Goal: Navigation & Orientation: Find specific page/section

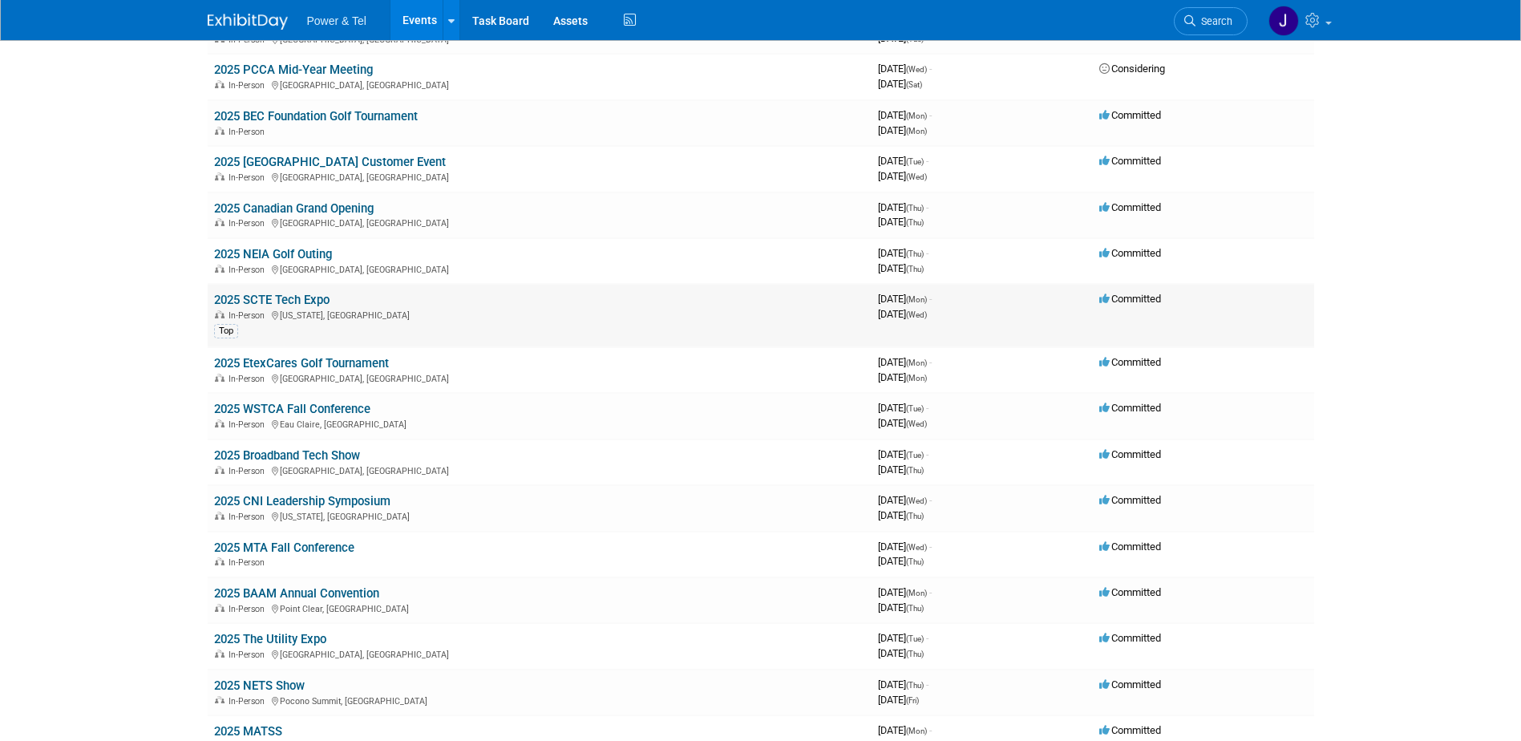
scroll to position [802, 0]
click at [277, 728] on link "2025 MATSS" at bounding box center [248, 730] width 68 height 14
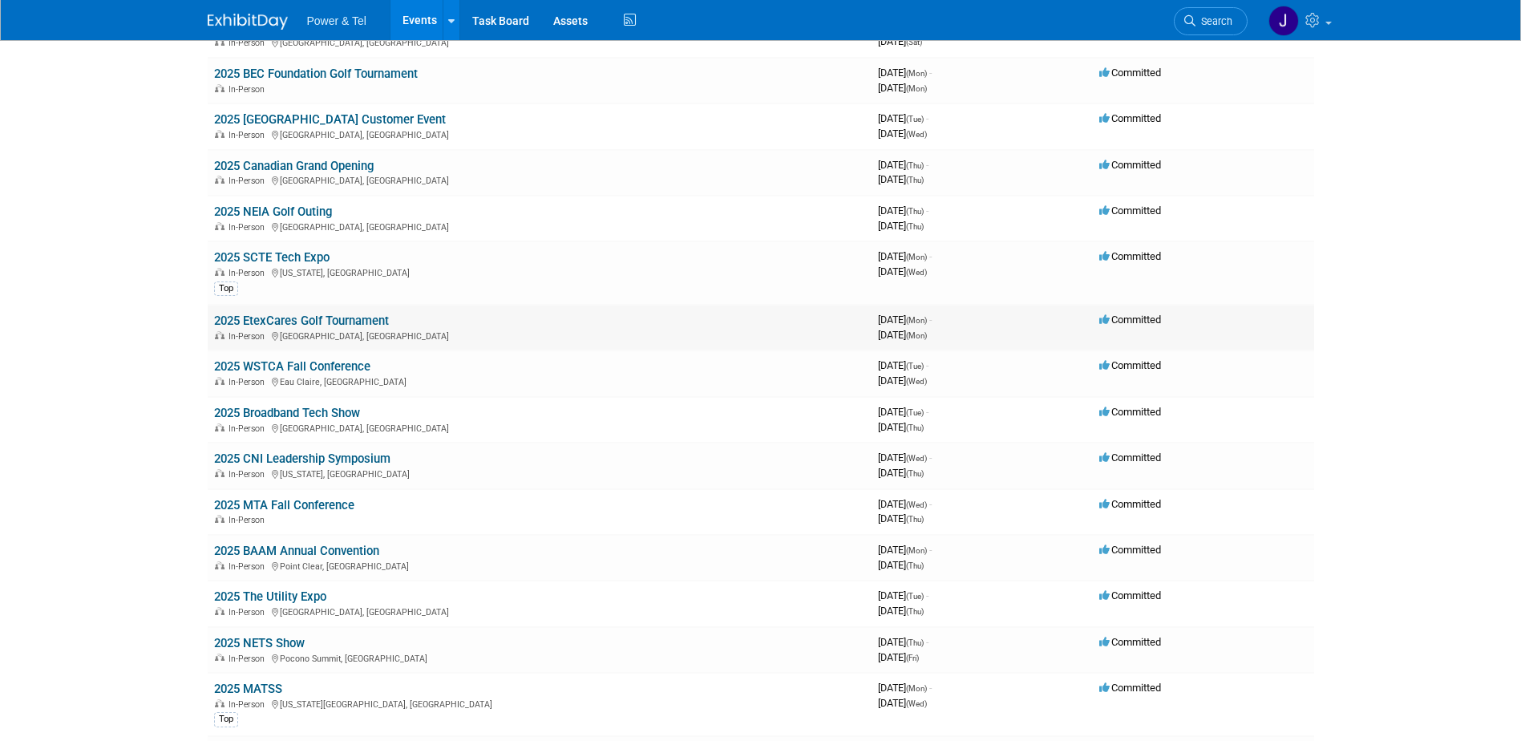
scroll to position [882, 0]
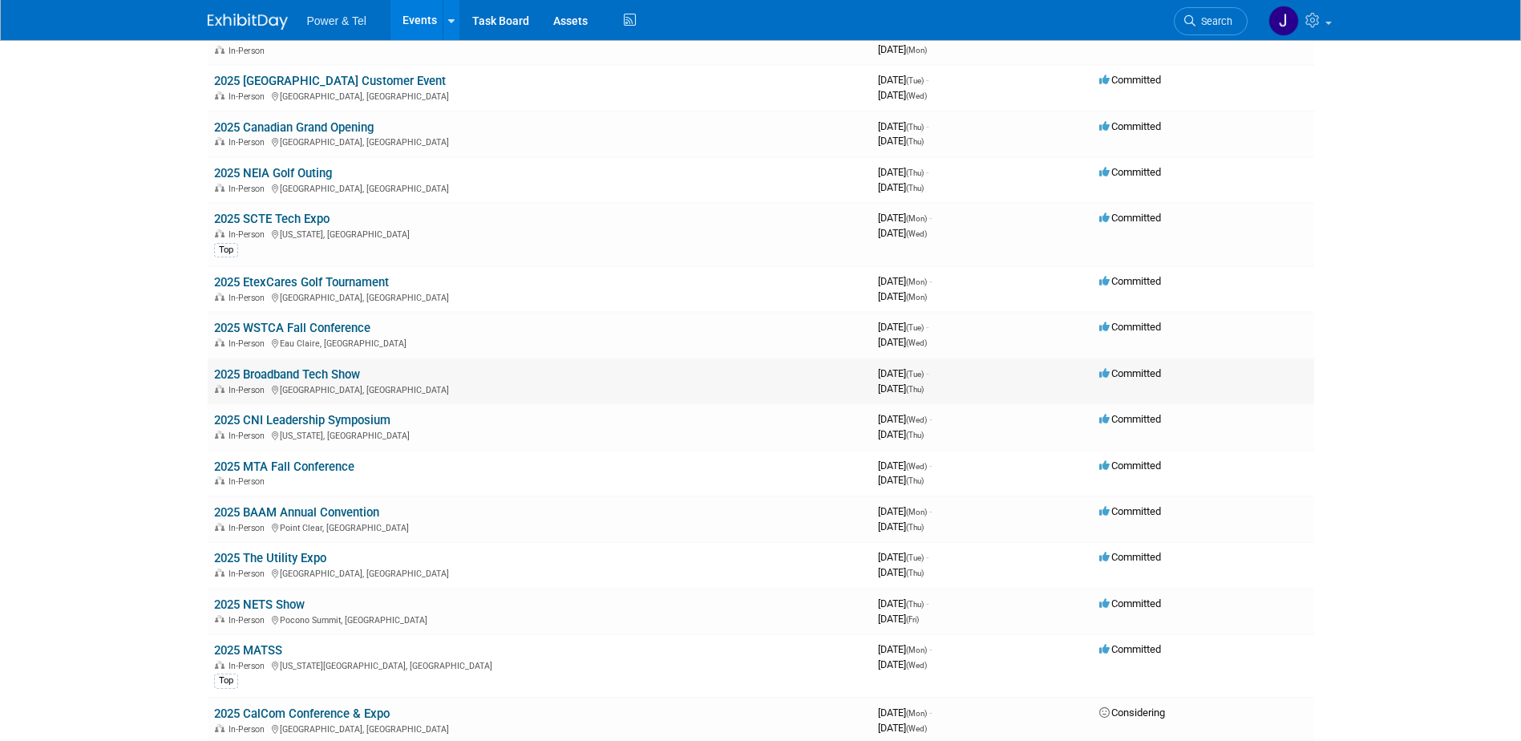
click at [303, 374] on link "2025 Broadband Tech Show" at bounding box center [287, 374] width 146 height 14
click at [367, 507] on link "2025 BAAM Annual Convention" at bounding box center [296, 512] width 165 height 14
click at [279, 557] on link "2025 The Utility Expo" at bounding box center [270, 558] width 112 height 14
click at [309, 505] on link "2025 BAAM Annual Convention" at bounding box center [296, 512] width 165 height 14
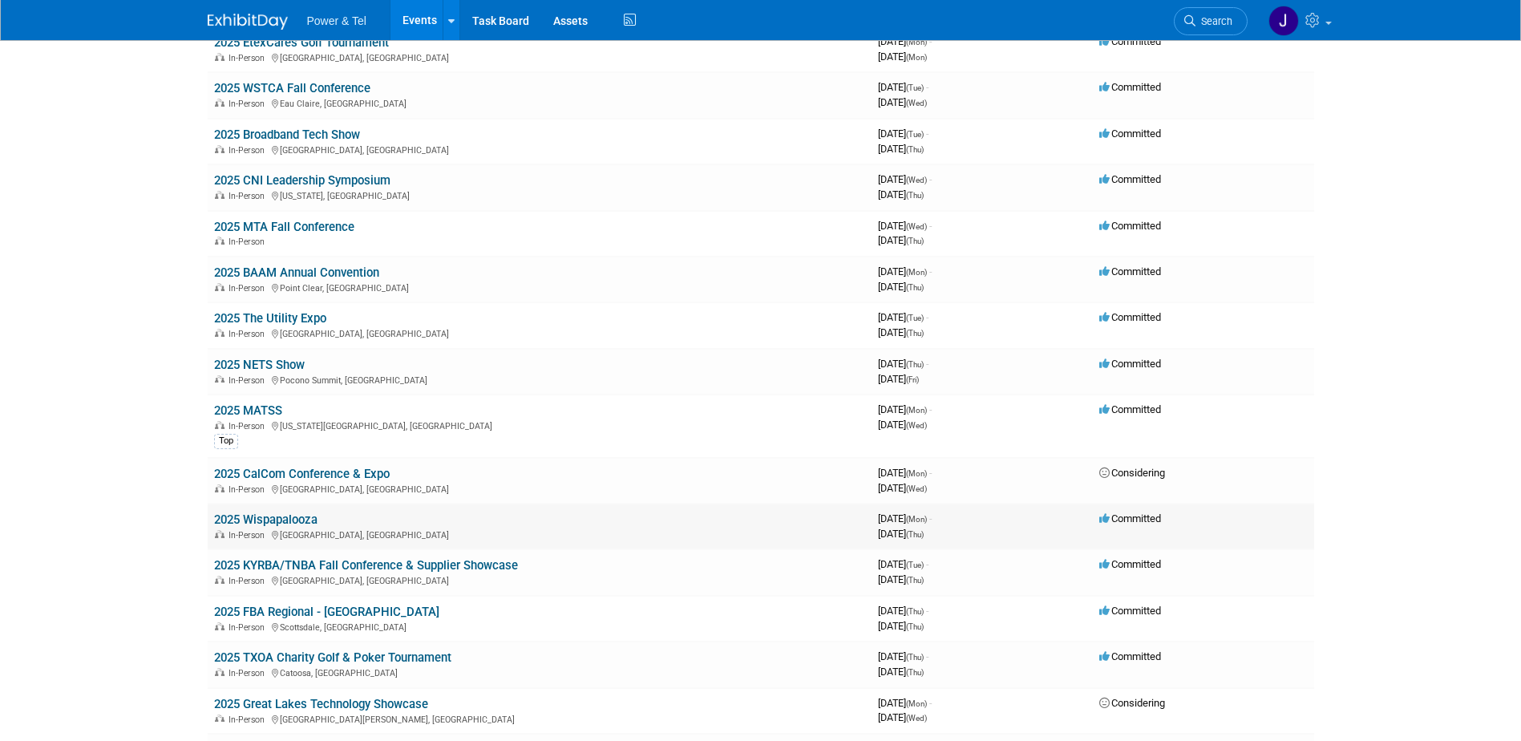
scroll to position [1123, 0]
click at [298, 516] on link "2025 Wispapalooza" at bounding box center [265, 519] width 103 height 14
click at [385, 567] on link "2025 KYRBA/TNBA Fall Conference & Supplier Showcase" at bounding box center [366, 564] width 304 height 14
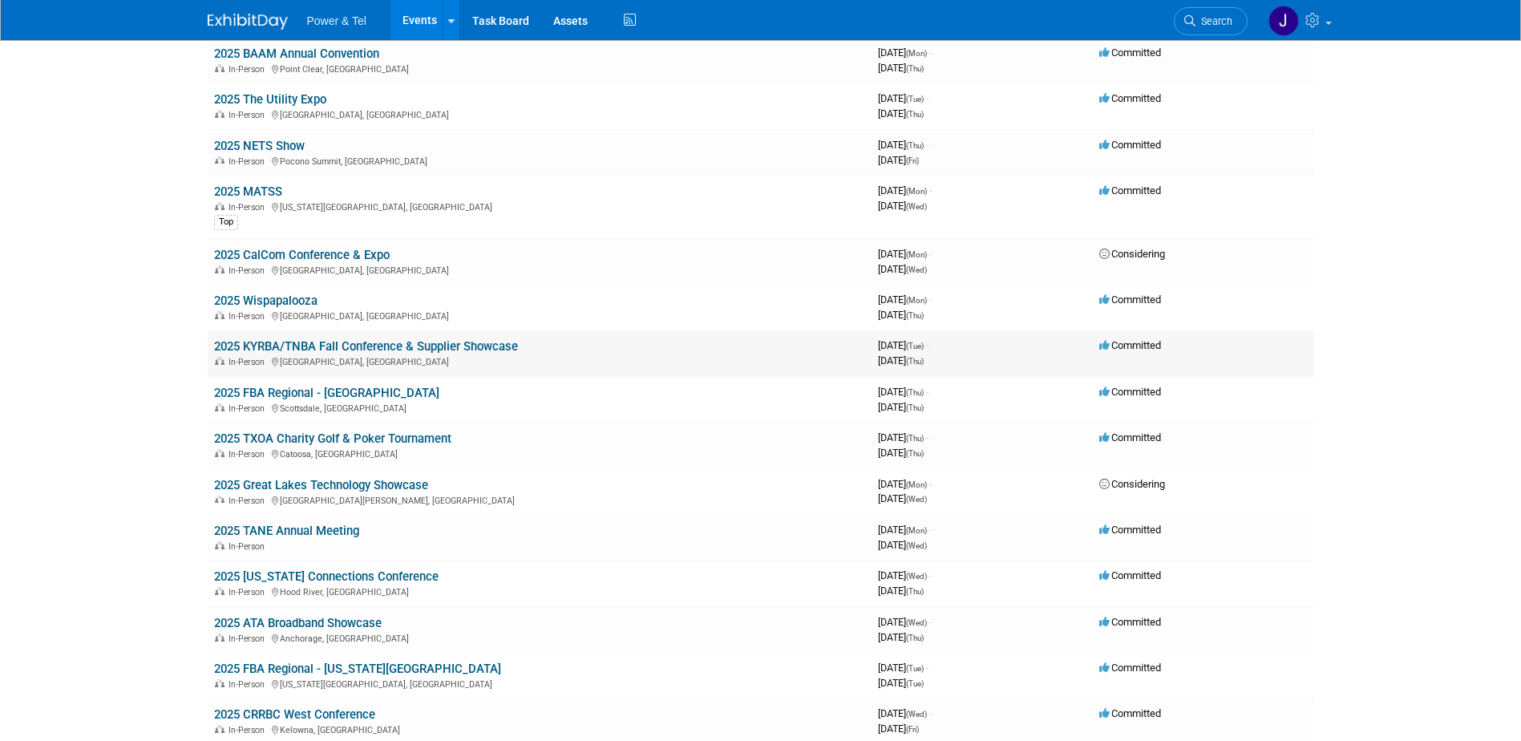
scroll to position [1363, 0]
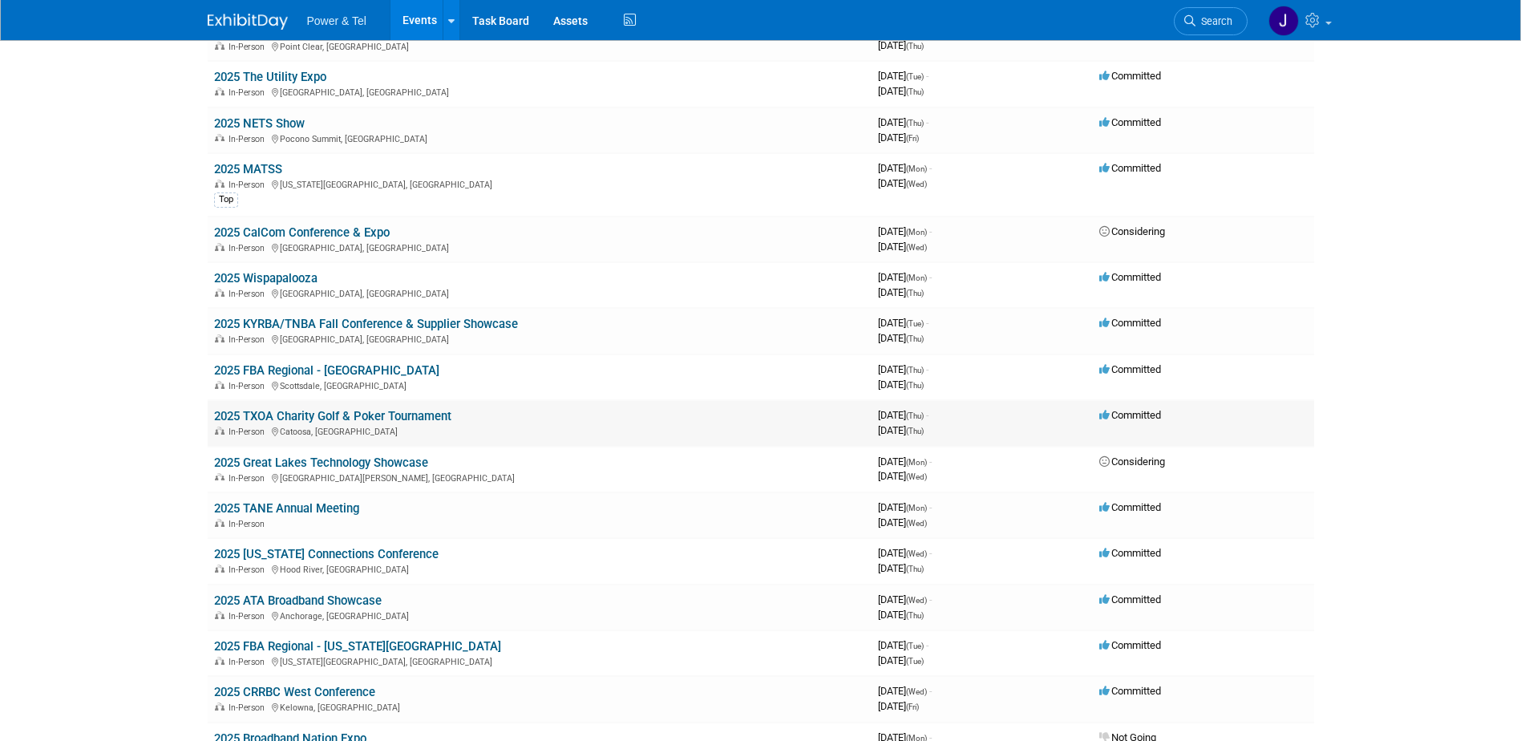
click at [306, 416] on link "2025 TXOA Charity Golf & Poker Tournament" at bounding box center [332, 416] width 237 height 14
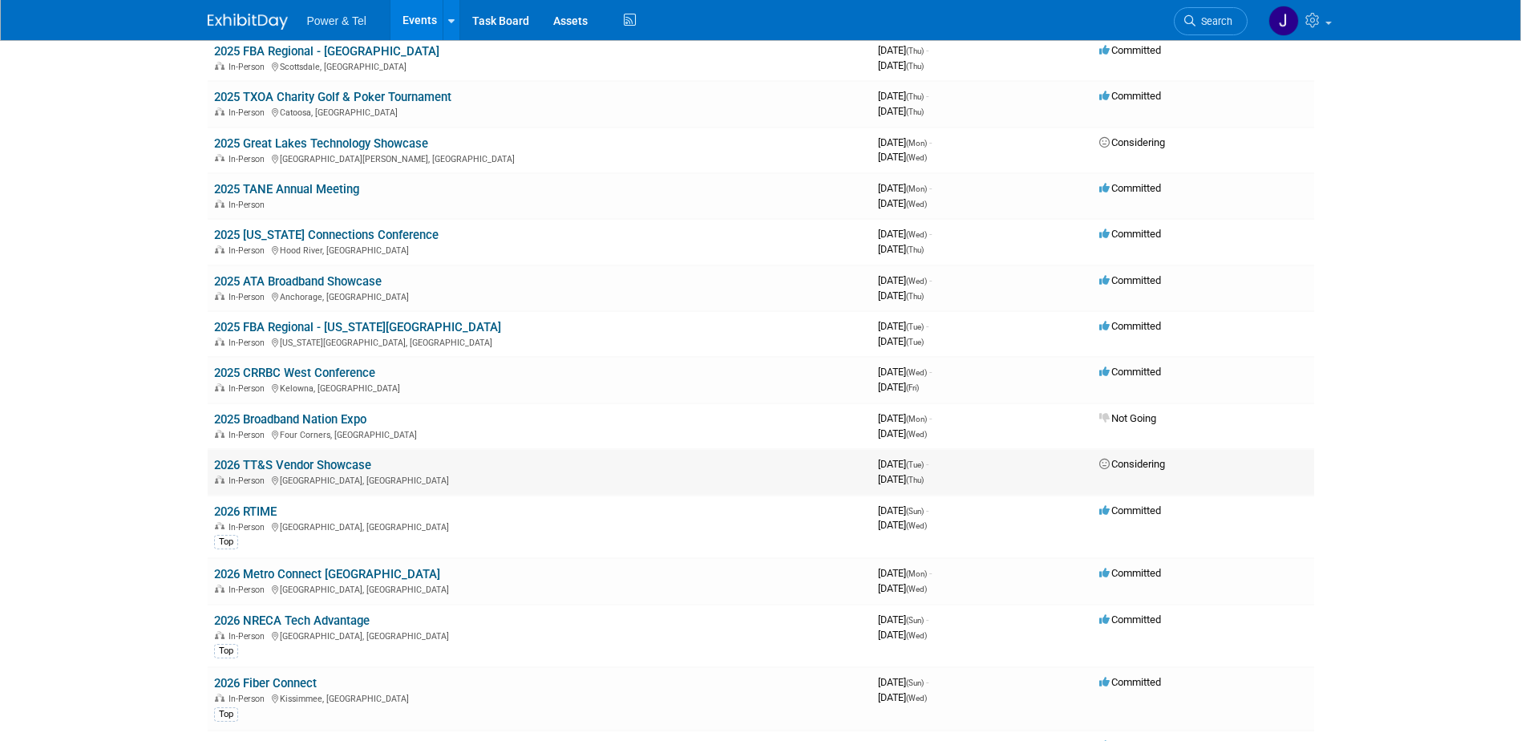
scroll to position [1684, 0]
click at [348, 369] on link "2025 CRRBC West Conference" at bounding box center [294, 371] width 161 height 14
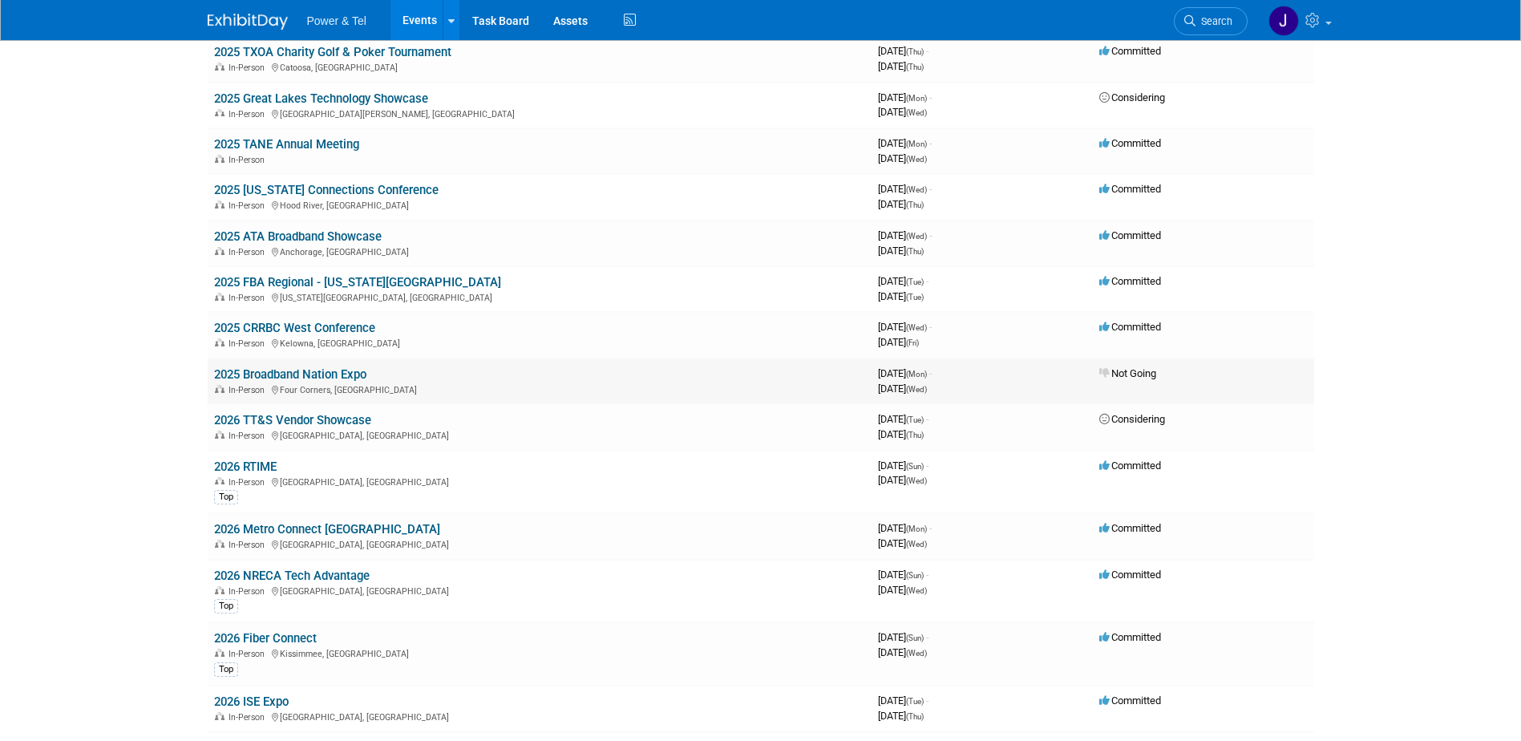
scroll to position [1764, 0]
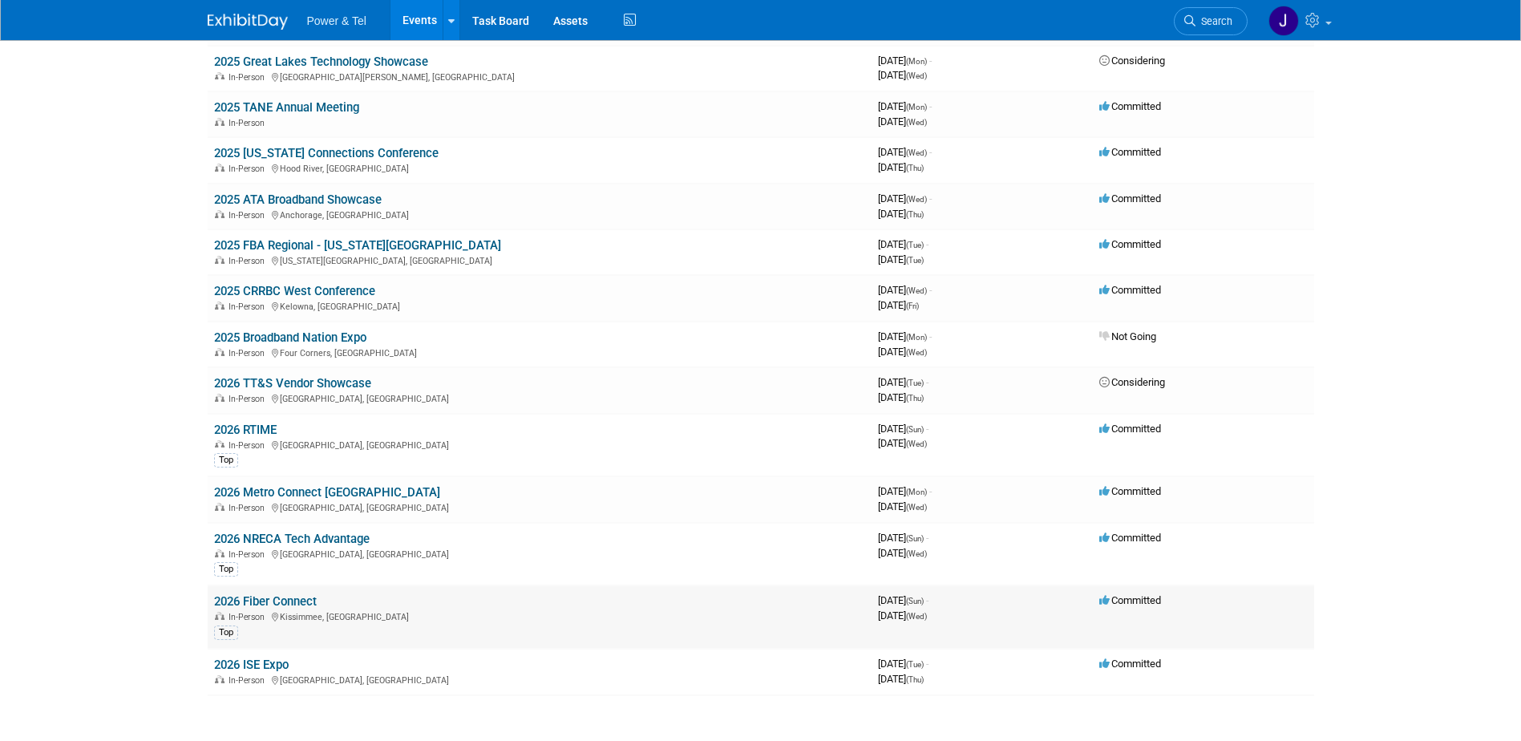
click at [274, 601] on link "2026 Fiber Connect" at bounding box center [265, 601] width 103 height 14
click at [260, 663] on link "2026 ISE Expo" at bounding box center [251, 665] width 75 height 14
click at [303, 488] on link "2026 Metro Connect [GEOGRAPHIC_DATA]" at bounding box center [327, 492] width 226 height 14
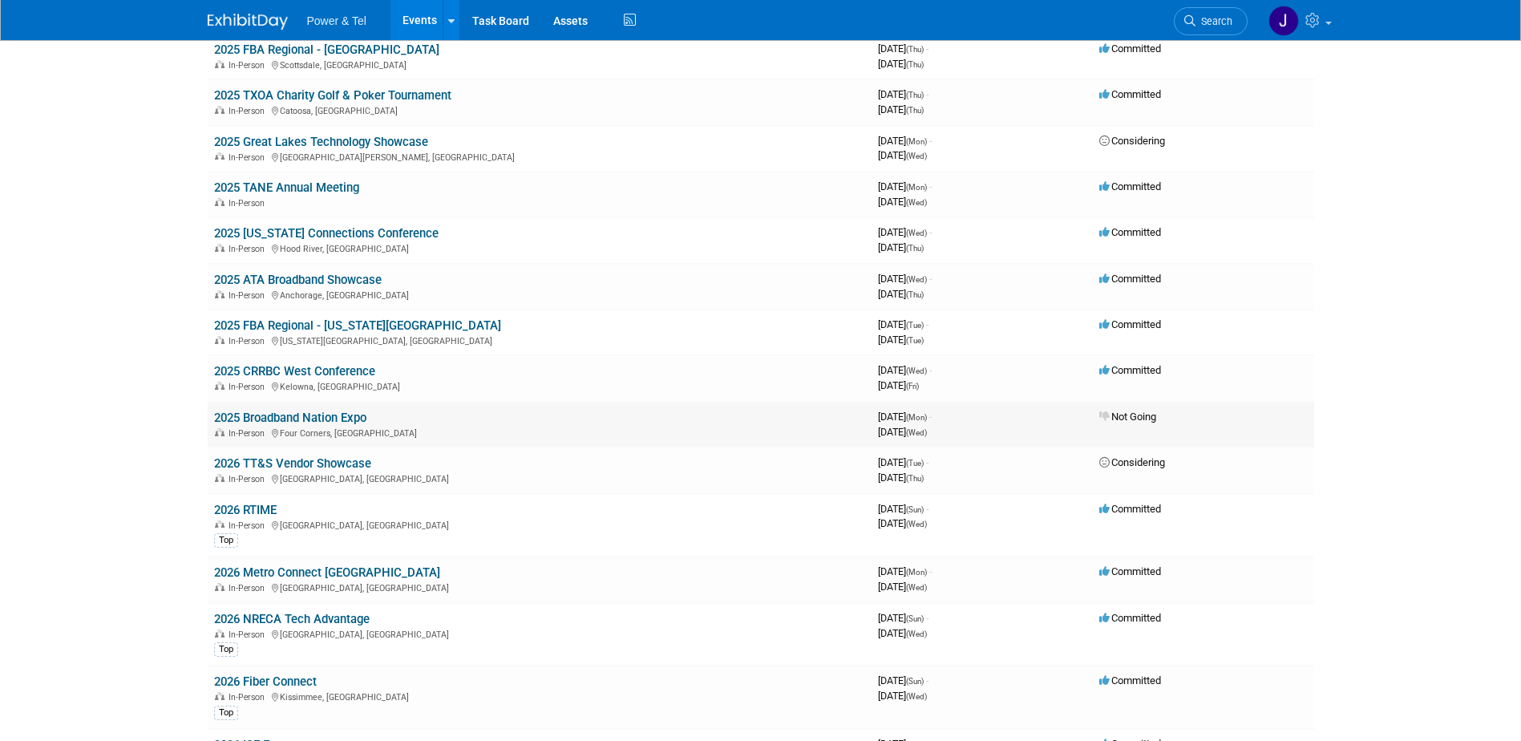
click at [298, 416] on link "2025 Broadband Nation Expo" at bounding box center [290, 418] width 152 height 14
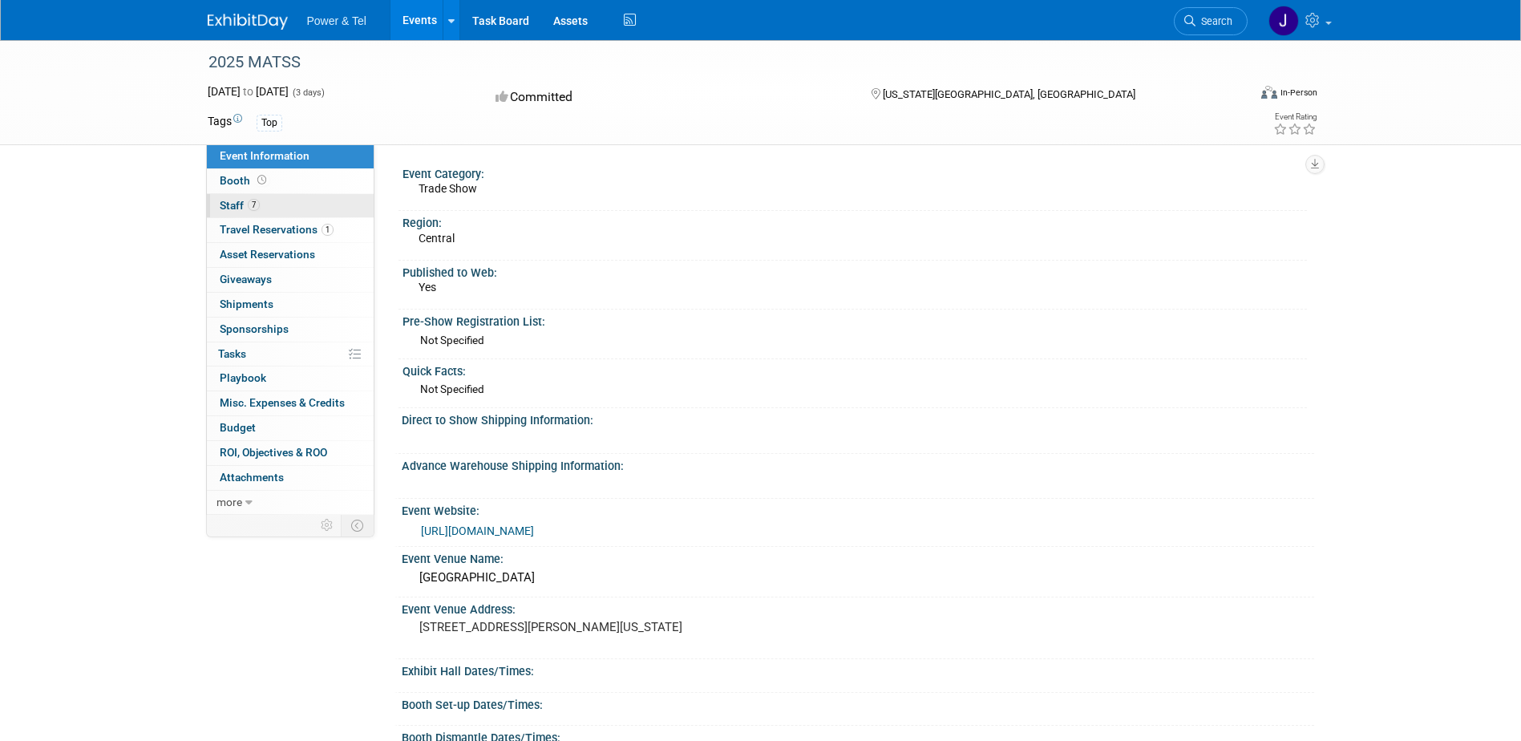
click at [241, 204] on span "Staff 7" at bounding box center [240, 205] width 40 height 13
click at [229, 202] on span "Staff 2" at bounding box center [240, 205] width 40 height 13
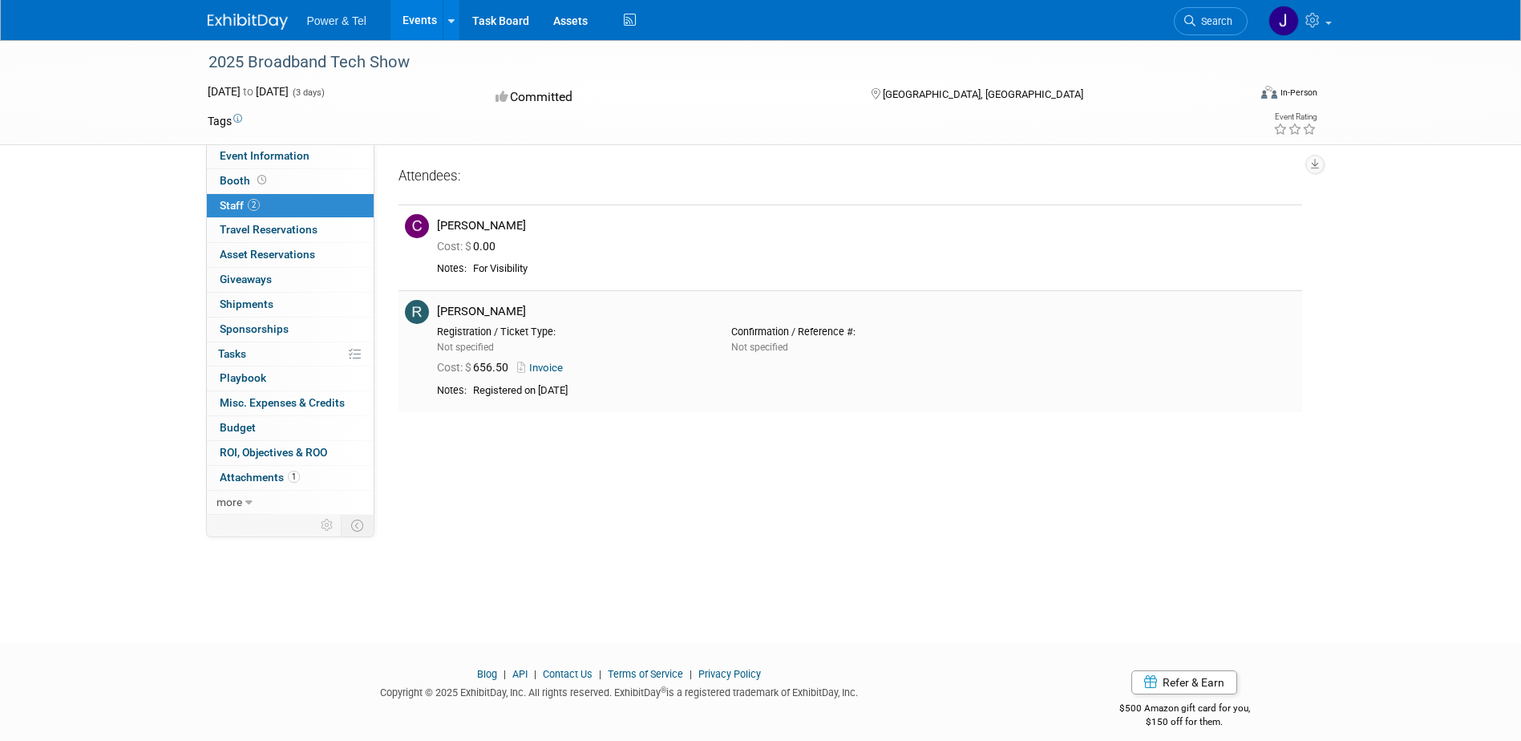
click at [546, 368] on link "Invoice" at bounding box center [543, 368] width 52 height 12
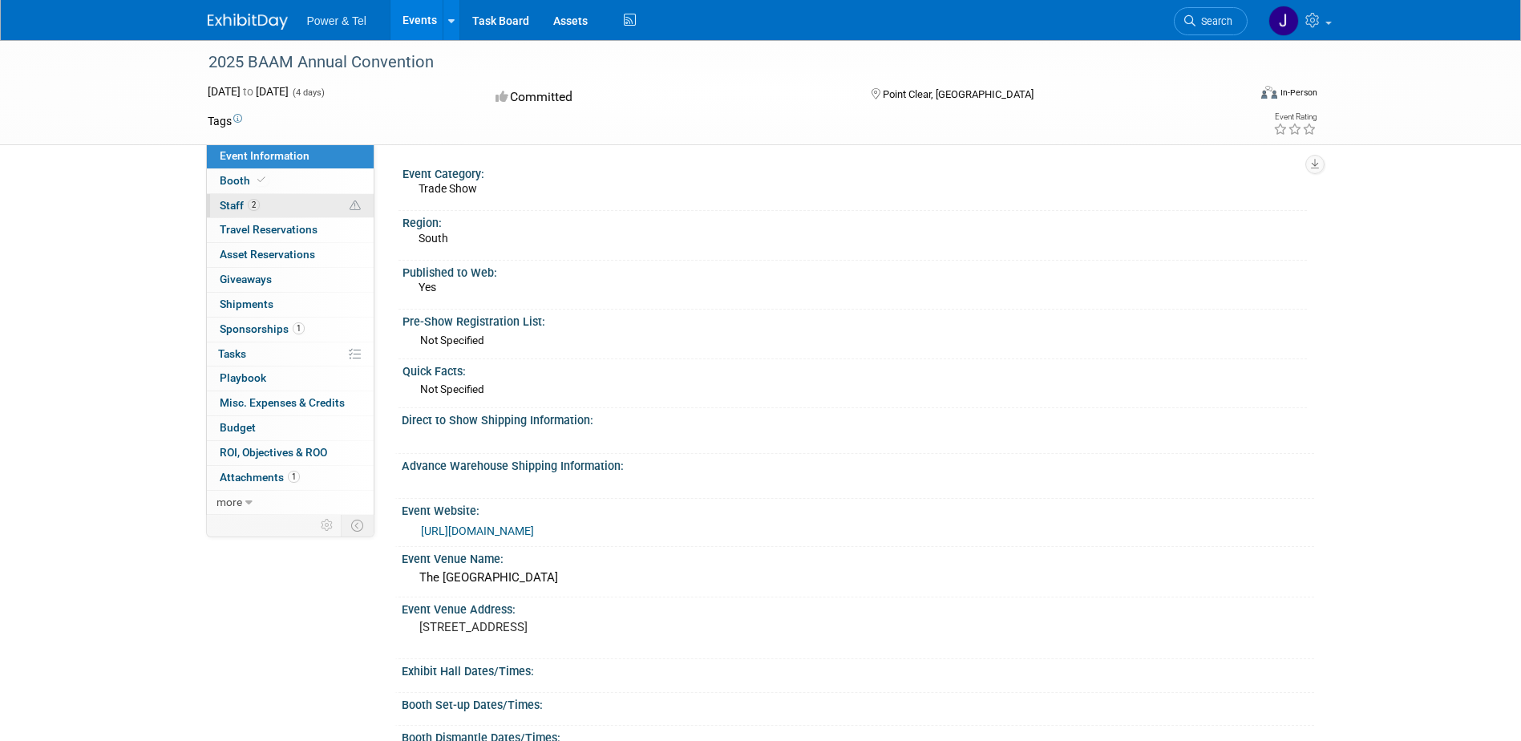
click at [233, 202] on span "Staff 2" at bounding box center [240, 205] width 40 height 13
click at [229, 207] on span "Staff 6" at bounding box center [240, 205] width 40 height 13
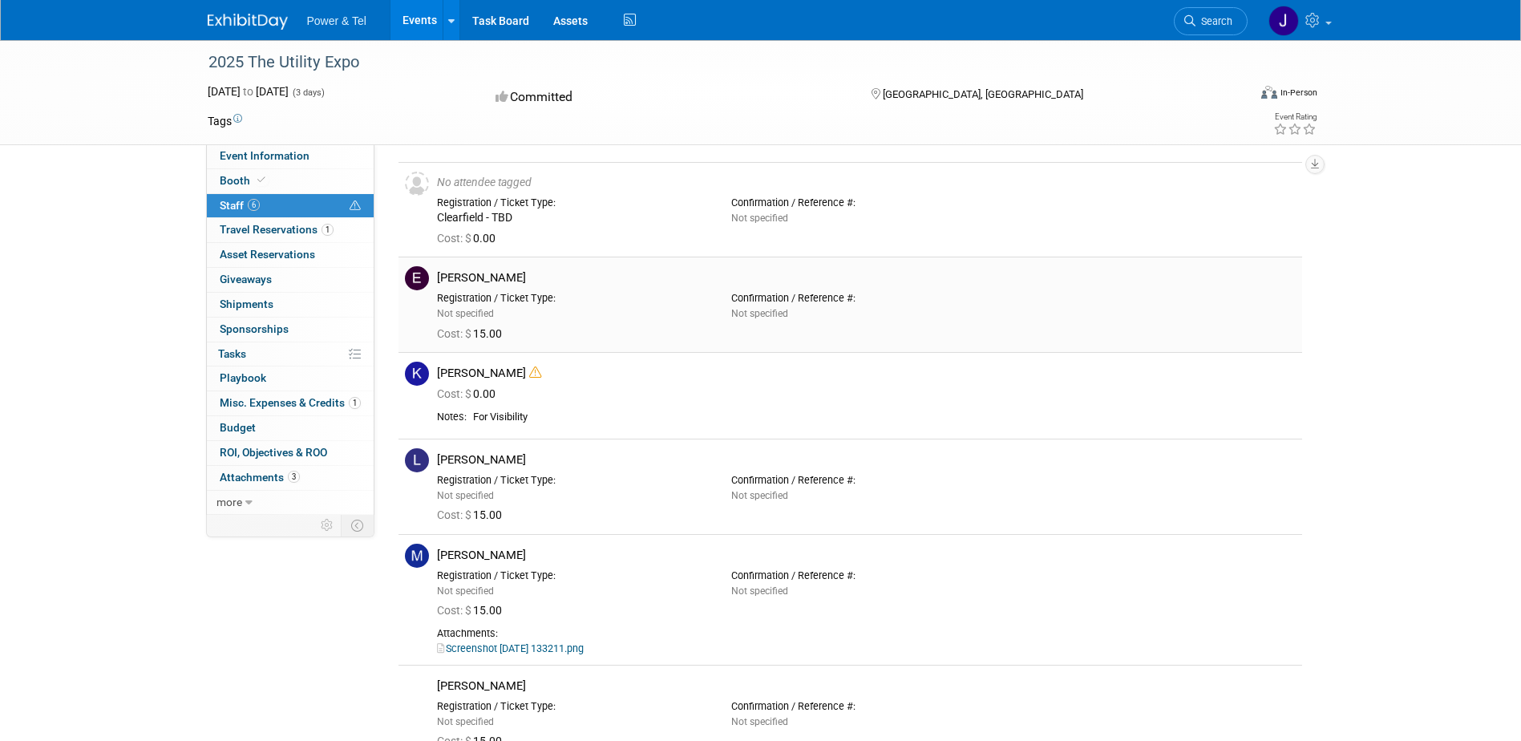
scroll to position [80, 0]
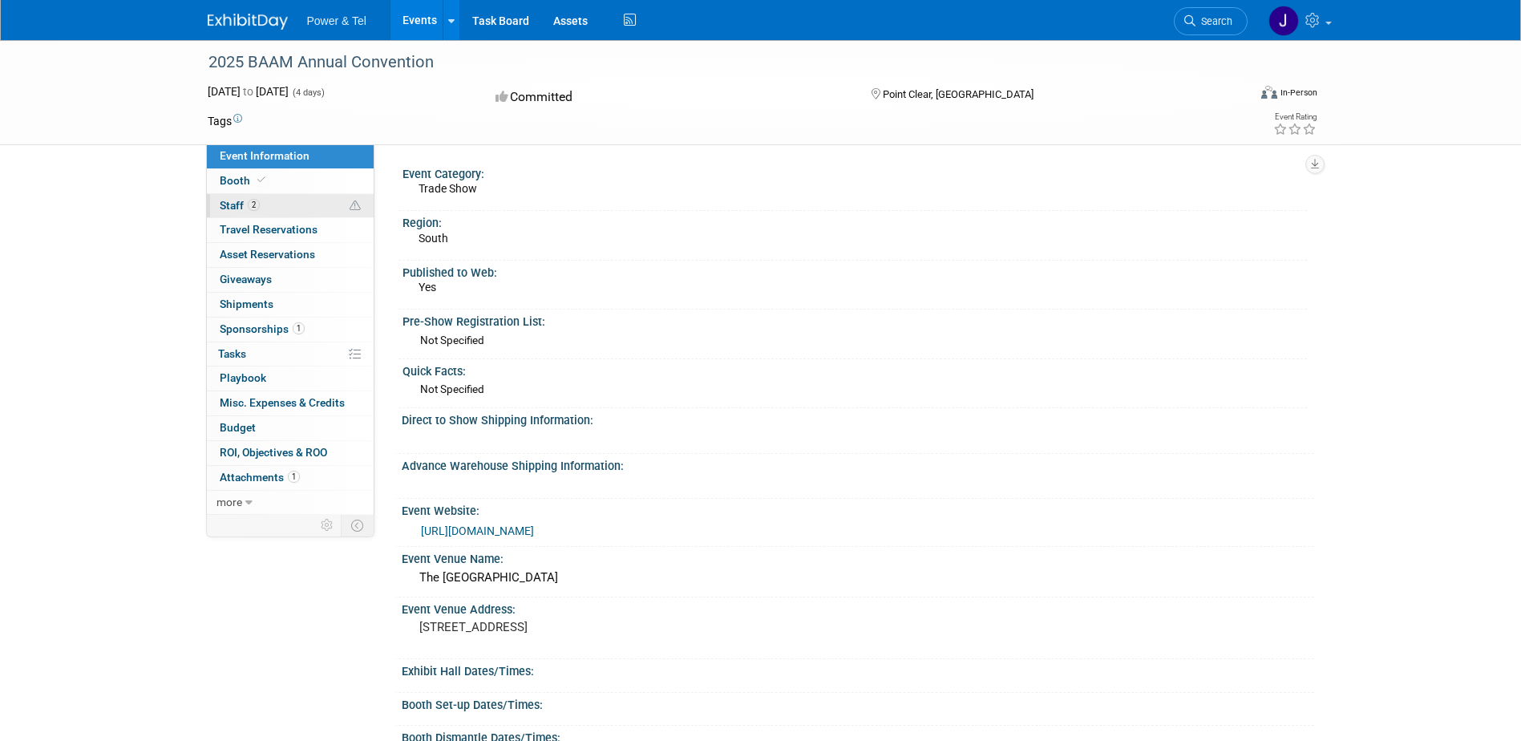
click at [234, 208] on span "Staff 2" at bounding box center [240, 205] width 40 height 13
click at [220, 206] on span "Staff 3" at bounding box center [240, 205] width 40 height 13
click at [229, 200] on span "Staff 2" at bounding box center [240, 205] width 40 height 13
click at [227, 204] on span "Staff 2" at bounding box center [240, 205] width 40 height 13
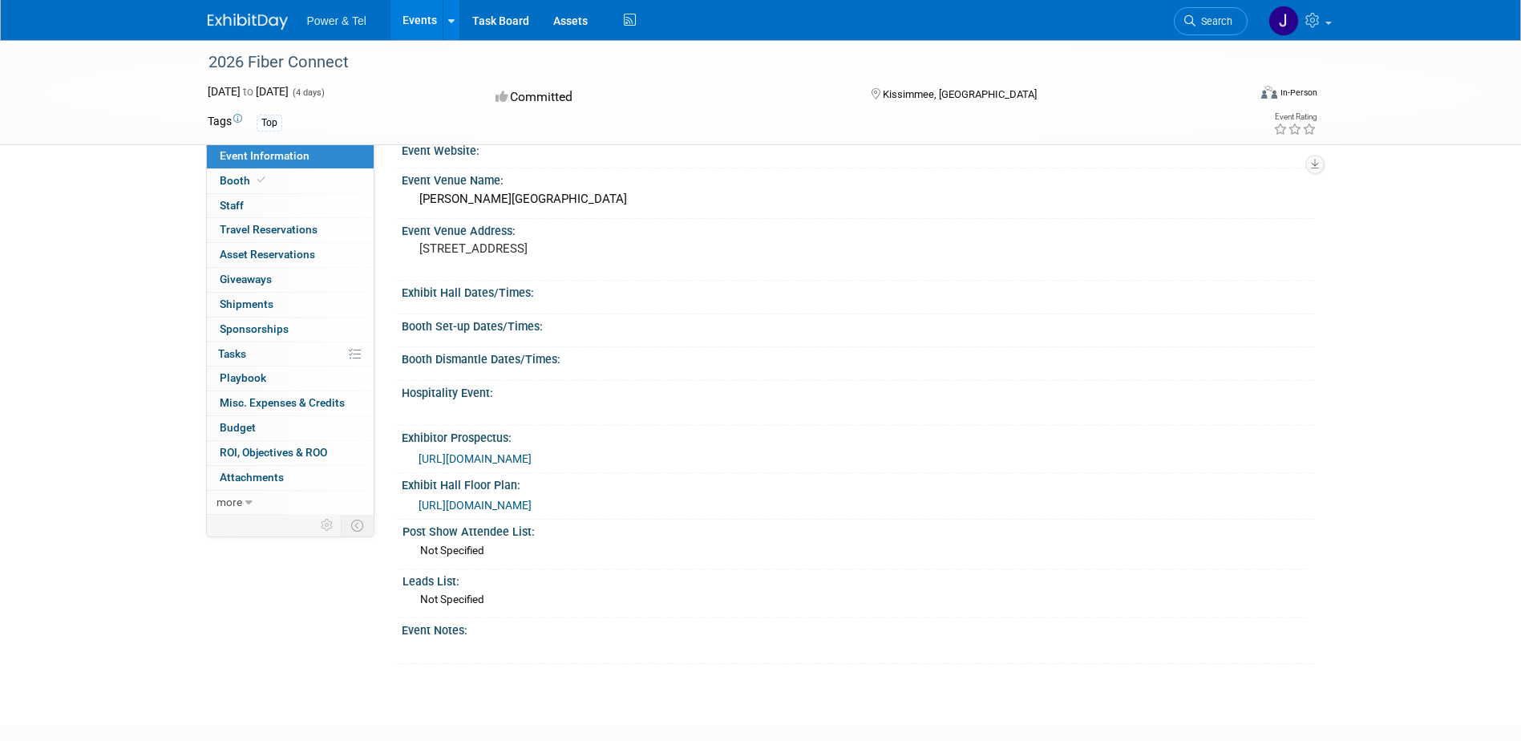
scroll to position [321, 0]
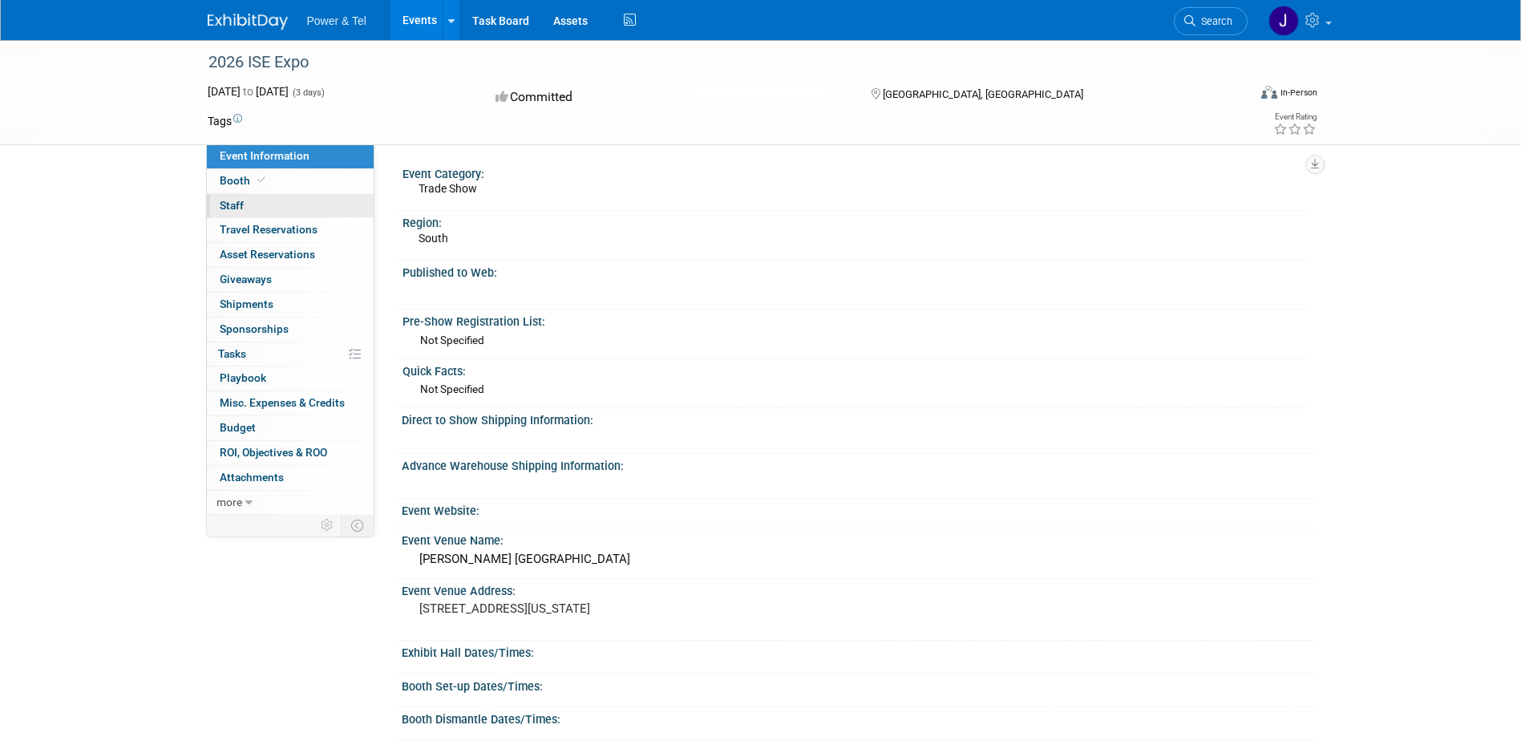
click at [229, 202] on span "Staff 0" at bounding box center [232, 205] width 24 height 13
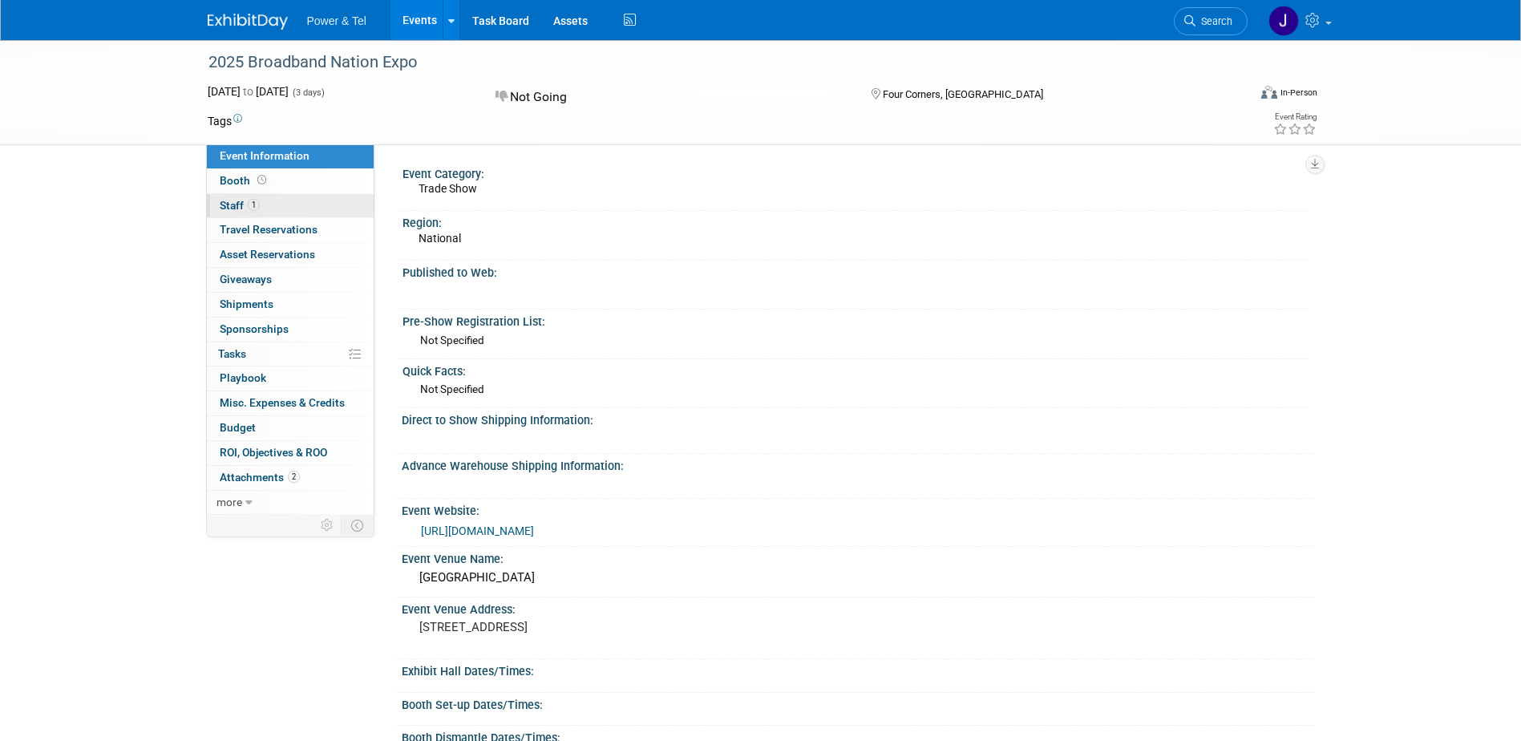
click at [234, 206] on span "Staff 1" at bounding box center [240, 205] width 40 height 13
